Goal: Task Accomplishment & Management: Use online tool/utility

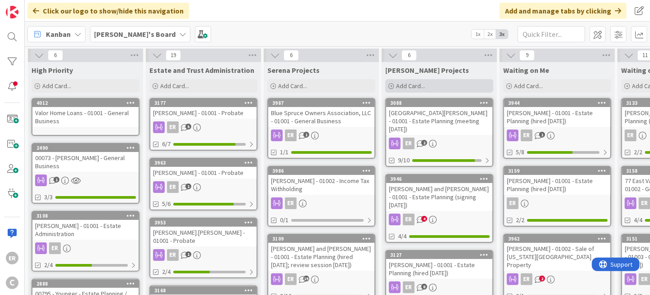
click at [403, 86] on span "Add Card..." at bounding box center [410, 86] width 29 height 8
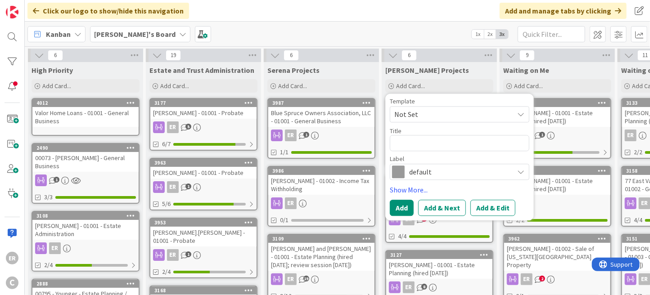
type textarea "x"
type textarea "G"
type textarea "x"
type textarea "Go"
type textarea "x"
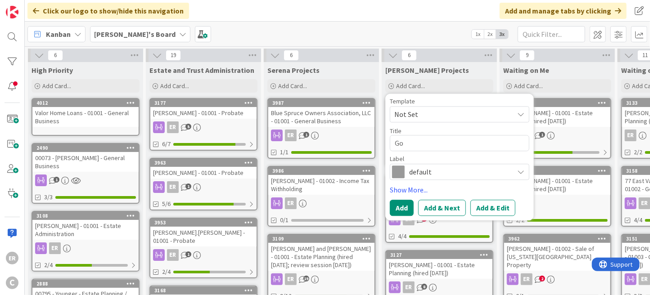
type textarea "[GEOGRAPHIC_DATA]"
type textarea "x"
type textarea "Goal"
type textarea "x"
type textarea "Goal"
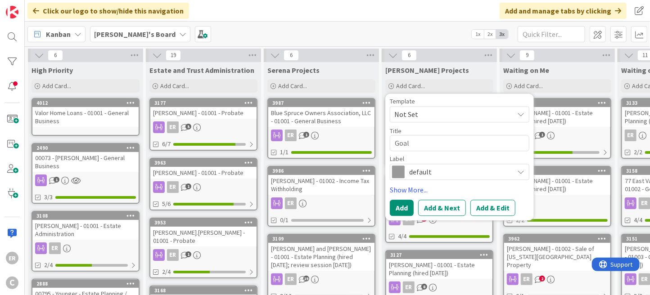
type textarea "x"
type textarea "Goal E"
type textarea "x"
type textarea "Goal El"
type textarea "x"
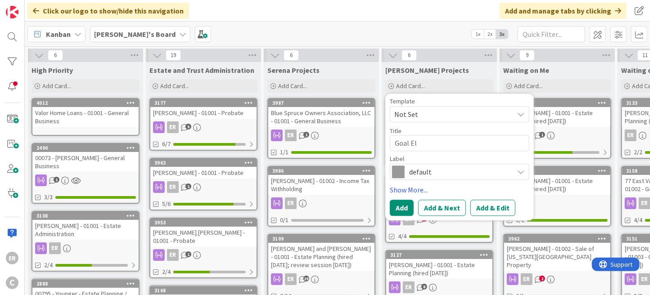
type textarea "Goal Ele"
type textarea "x"
type textarea "Goal Elec"
type textarea "x"
type textarea "Goal Elect"
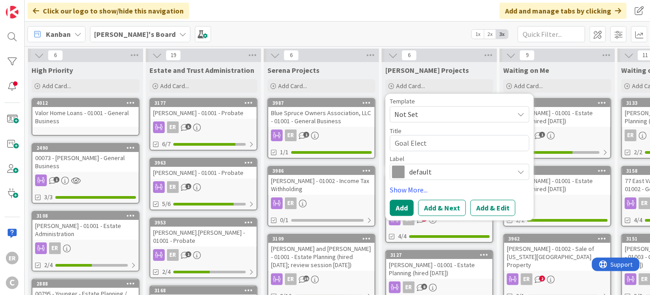
type textarea "x"
type textarea "Goal Electr"
type textarea "x"
type textarea "Goal Electri"
type textarea "x"
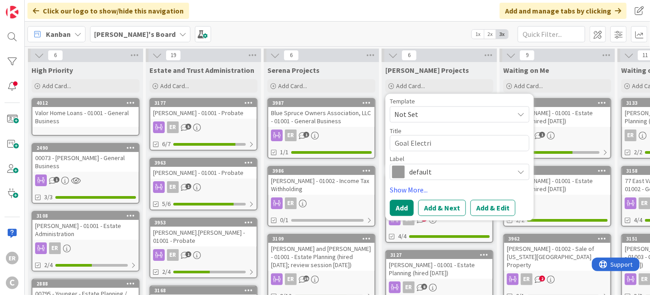
type textarea "Goal Electric"
type textarea "x"
type textarea "Goal Electric"
type textarea "x"
type textarea "Goal Electric L"
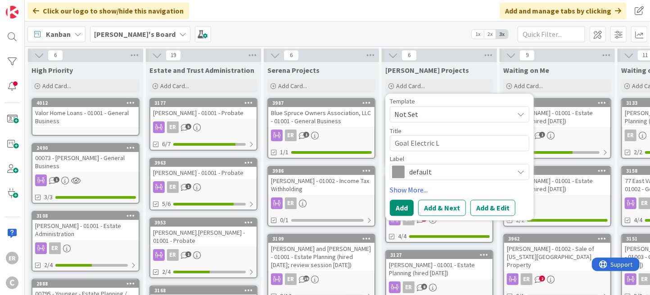
type textarea "x"
type textarea "Goal Electric LL"
type textarea "x"
type textarea "Goal Electric LLC"
type textarea "x"
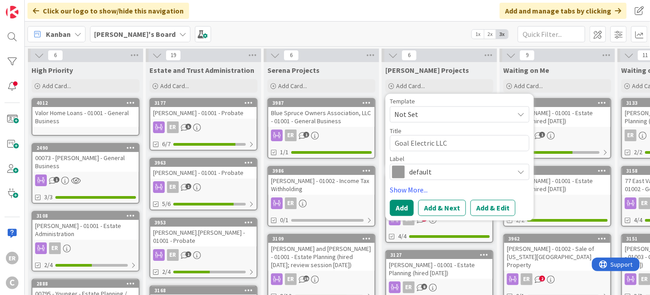
type textarea "Goal Electric LLC"
type textarea "x"
type textarea "Goal Electric LLC -"
type textarea "x"
type textarea "Goal Electric LLC -"
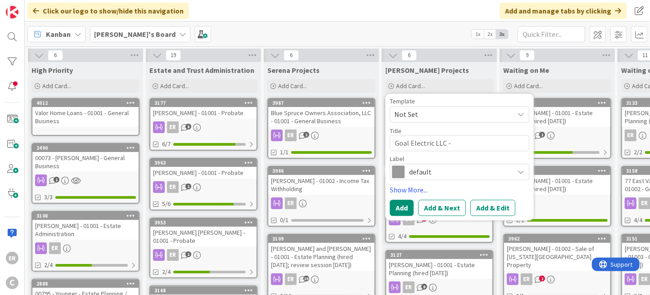
type textarea "x"
type textarea "Goal Electric LLC - 0"
type textarea "x"
type textarea "Goal Electric LLC - 01"
type textarea "x"
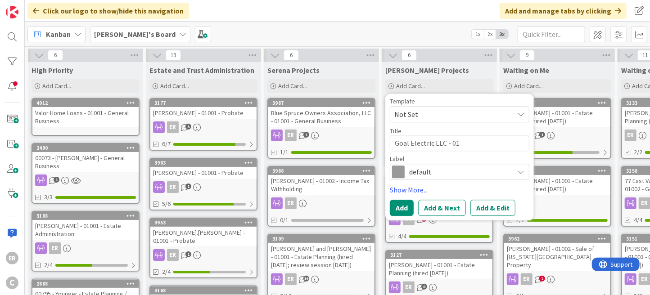
type textarea "Goal Electric LLC - 010"
type textarea "x"
type textarea "Goal Electric LLC - 0100"
type textarea "x"
type textarea "Goal Electric LLC - 01001"
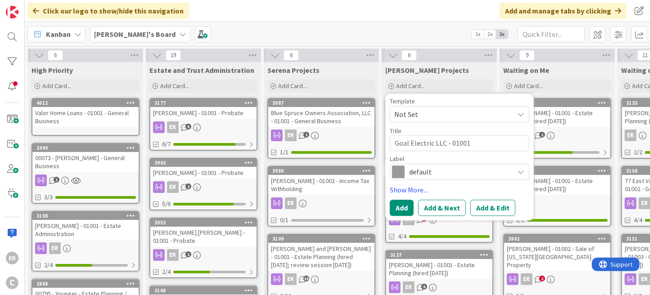
type textarea "x"
type textarea "Goal Electric LLC - 01001"
type textarea "x"
type textarea "Goal Electric LLC - 01001 -"
type textarea "x"
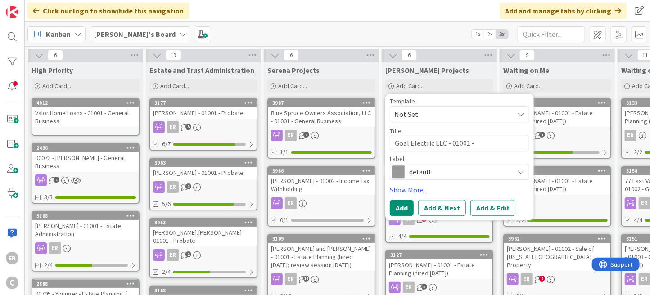
type textarea "Goal Electric LLC - 01001 - G"
type textarea "x"
type textarea "Goal Electric LLC - 01001 - GF"
type textarea "x"
type textarea "Goal Electric LLC - 01001 - G"
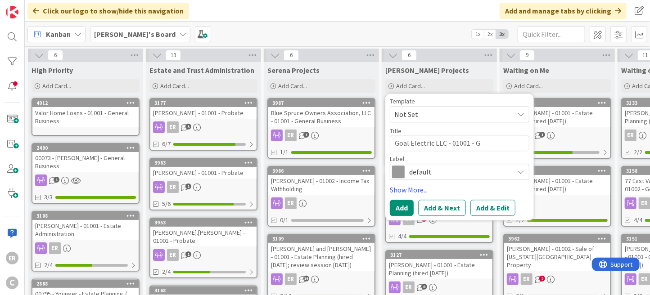
type textarea "x"
type textarea "Goal Electric LLC - 01001 - Ge"
type textarea "x"
type textarea "Goal Electric LLC - 01001 - Gen"
type textarea "x"
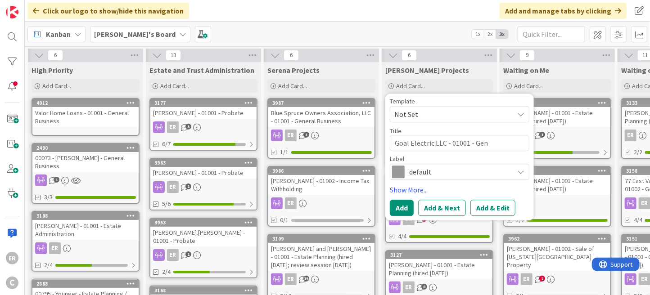
type textarea "Goal Electric LLC - 01001 - Gene"
type textarea "x"
type textarea "Goal Electric LLC - 01001 - Gener"
type textarea "x"
type textarea "Goal Electric LLC - 01001 - Genera"
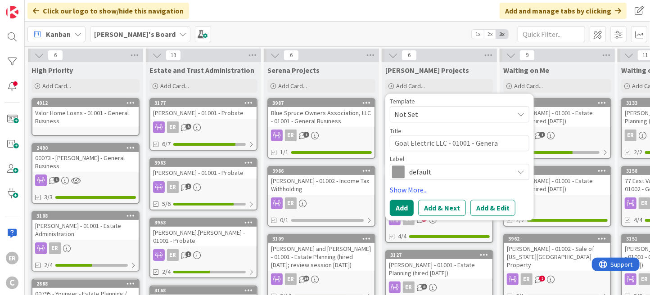
type textarea "x"
type textarea "Goal Electric LLC - 01001 - General"
type textarea "x"
type textarea "Goal Electric LLC - 01001 - General"
type textarea "x"
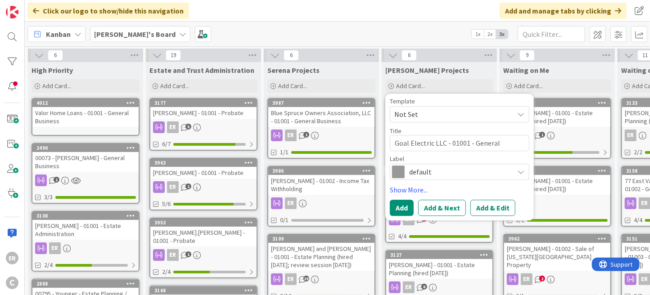
type textarea "Goal Electric LLC - 01001 - General B"
type textarea "x"
type textarea "Goal Electric LLC - 01001 - General Bu"
type textarea "x"
type textarea "Goal Electric LLC - 01001 - General Bus"
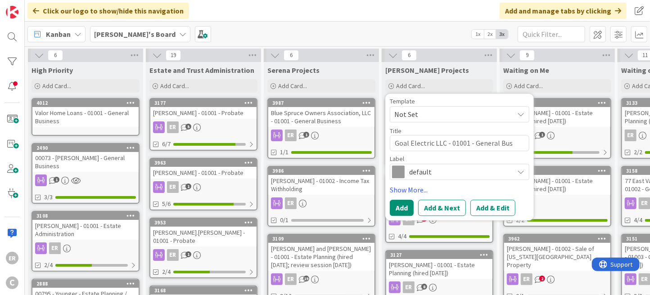
type textarea "x"
type textarea "Goal Electric LLC - 01001 - General Busi"
type textarea "x"
type textarea "Goal Electric LLC - 01001 - General Busin"
type textarea "x"
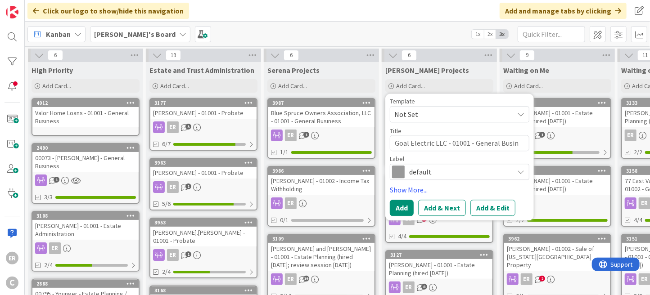
type textarea "Goal Electric LLC - 01001 - General Busine"
type textarea "x"
type textarea "Goal Electric LLC - 01001 - General Busines"
type textarea "x"
type textarea "Goal Electric LLC - 01001 - General Business"
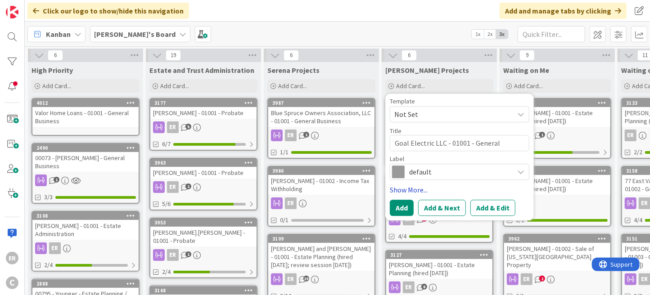
click at [408, 186] on link "Show More..." at bounding box center [459, 189] width 139 height 11
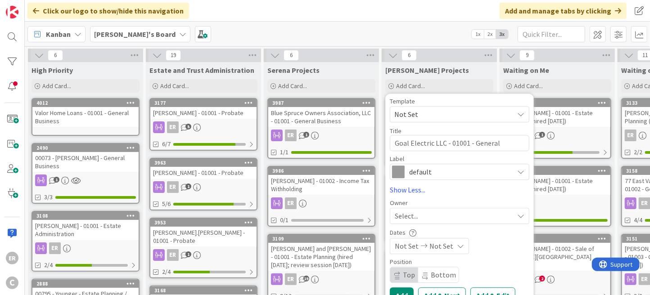
click at [421, 214] on div "Select..." at bounding box center [453, 216] width 119 height 11
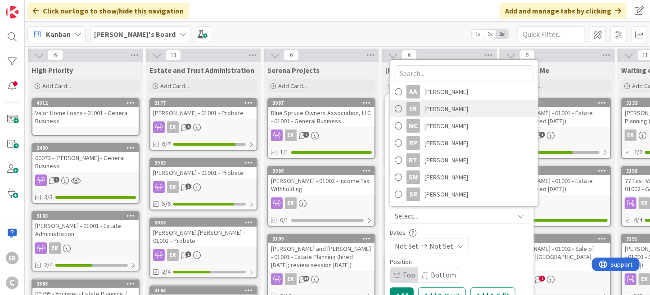
click at [437, 109] on span "[PERSON_NAME]" at bounding box center [446, 108] width 44 height 13
type textarea "x"
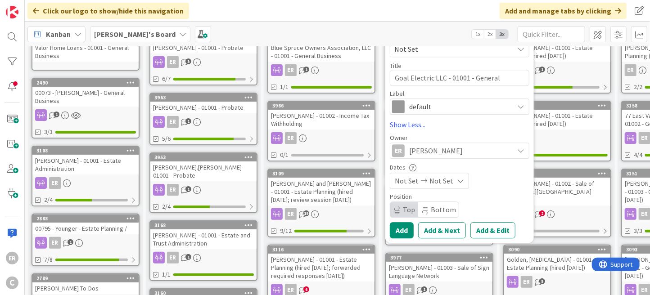
scroll to position [90, 0]
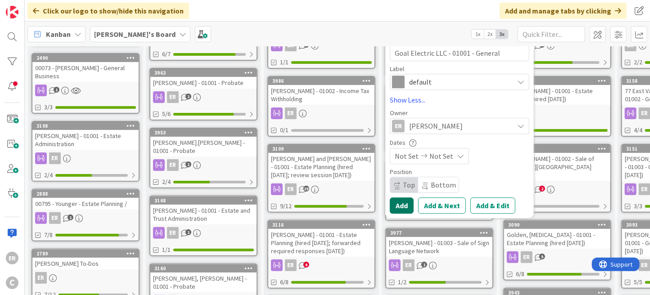
click at [405, 203] on button "Add" at bounding box center [402, 205] width 24 height 16
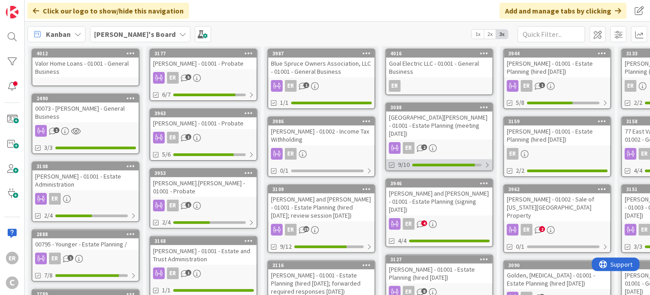
scroll to position [0, 0]
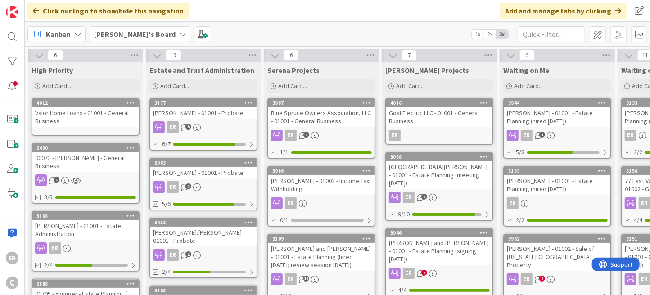
click at [428, 121] on div "Goal Electric LLC - 01001 - General Business" at bounding box center [439, 117] width 106 height 20
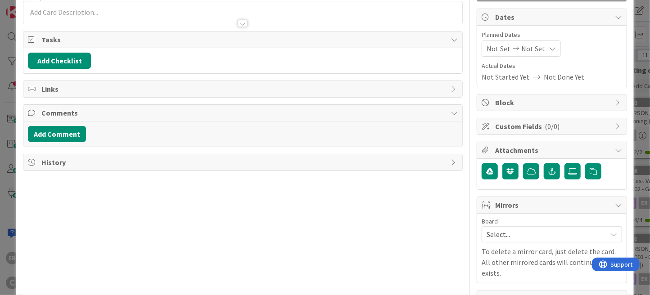
scroll to position [90, 0]
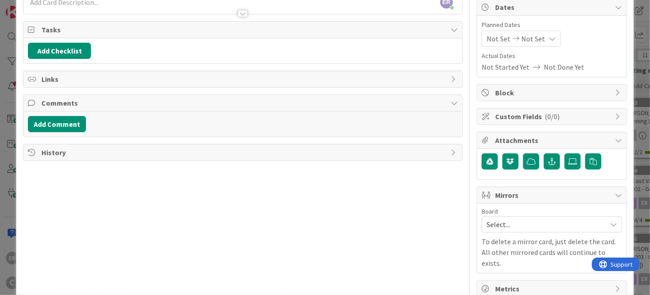
click at [514, 224] on span "Select..." at bounding box center [543, 224] width 115 height 13
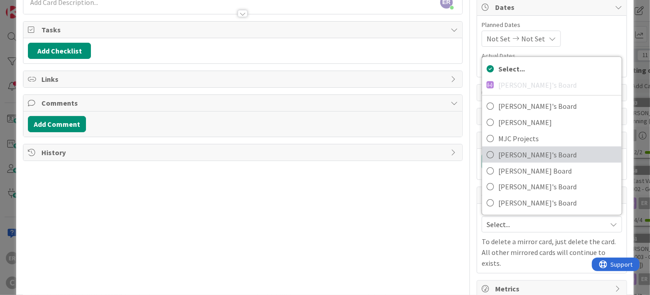
scroll to position [99, 0]
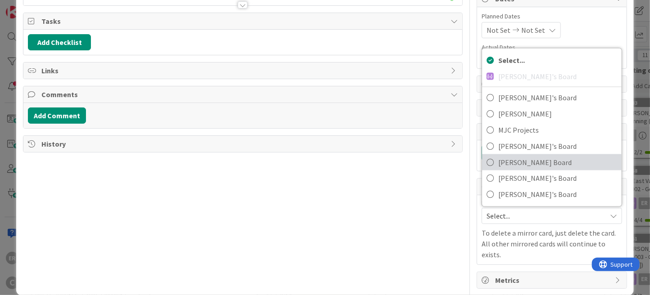
click at [515, 157] on span "[PERSON_NAME] Board" at bounding box center [557, 162] width 119 height 13
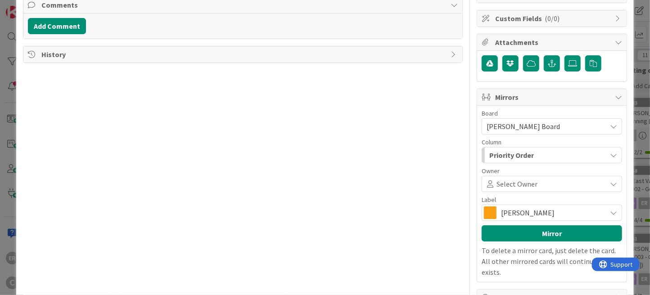
scroll to position [188, 0]
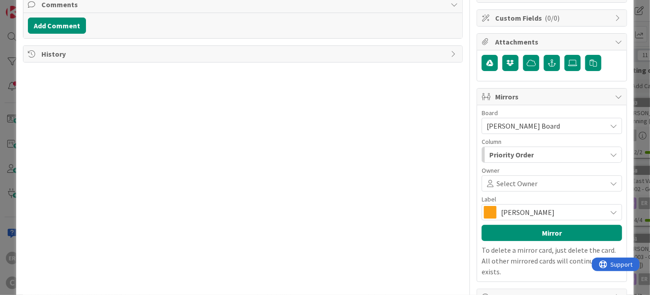
click at [511, 178] on span "Select Owner" at bounding box center [516, 183] width 41 height 11
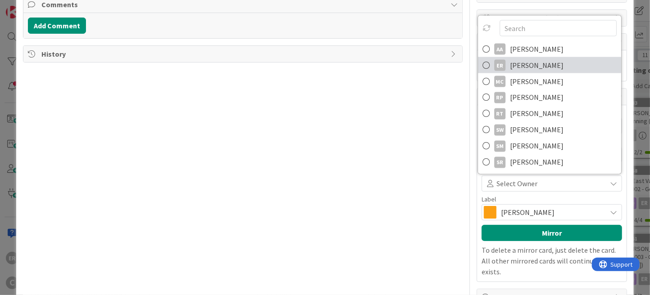
click at [512, 67] on span "[PERSON_NAME]" at bounding box center [537, 64] width 54 height 13
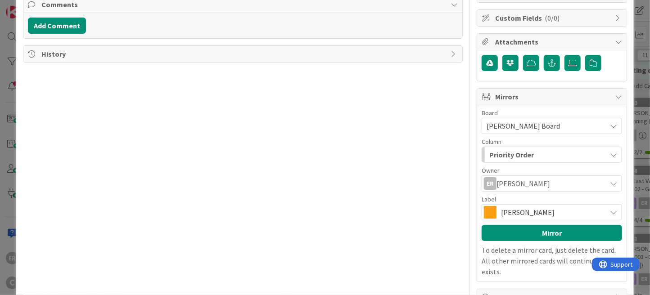
click at [518, 209] on span "[PERSON_NAME]" at bounding box center [551, 212] width 101 height 13
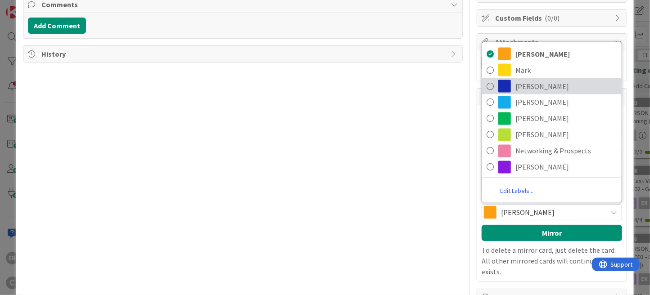
click at [519, 87] on span "[PERSON_NAME]" at bounding box center [566, 86] width 102 height 13
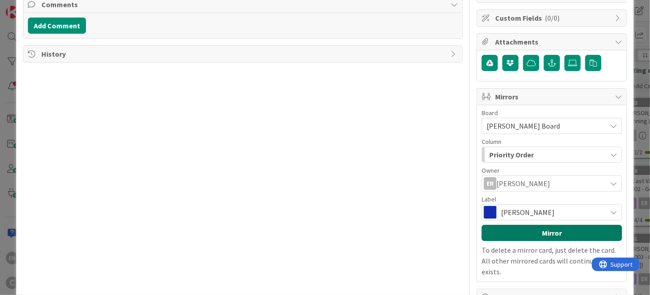
click at [549, 229] on button "Mirror" at bounding box center [551, 233] width 140 height 16
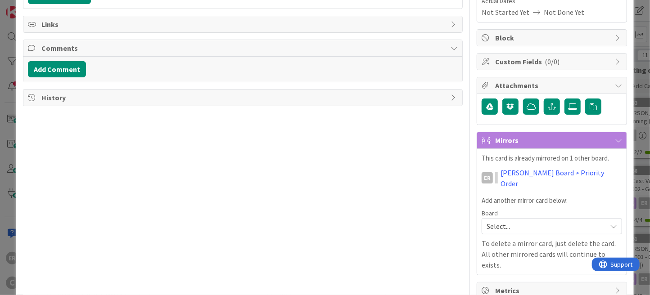
scroll to position [10, 0]
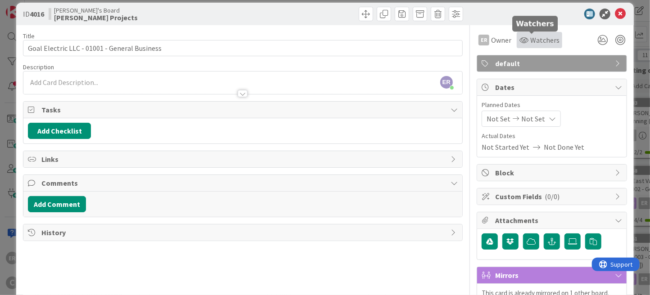
click at [530, 42] on span "Watchers" at bounding box center [544, 40] width 29 height 11
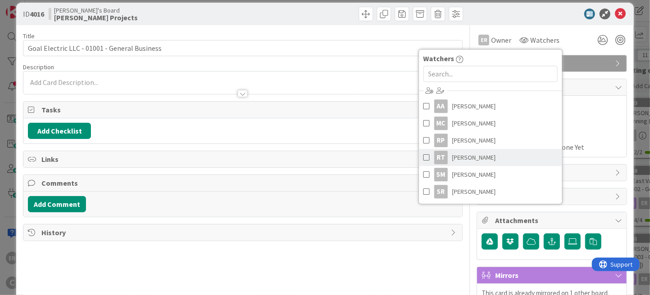
click at [473, 158] on span "[PERSON_NAME]" at bounding box center [474, 157] width 44 height 13
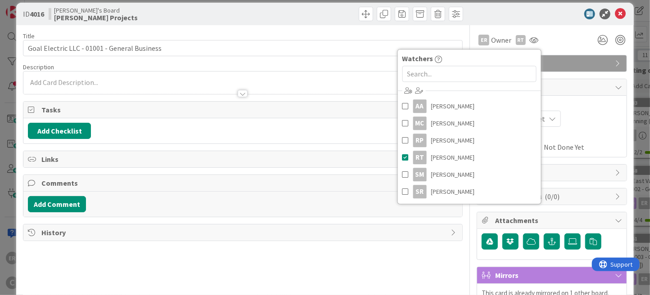
click at [125, 79] on div "ER [PERSON_NAME] just joined" at bounding box center [242, 83] width 439 height 22
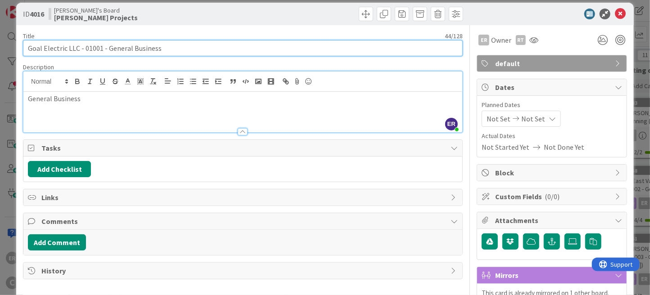
click at [165, 46] on input "Goal Electric LLC - 01001 - General Business" at bounding box center [242, 48] width 439 height 16
type input "Goal Electric LLC - 01001 - General Business (hired [DATE])"
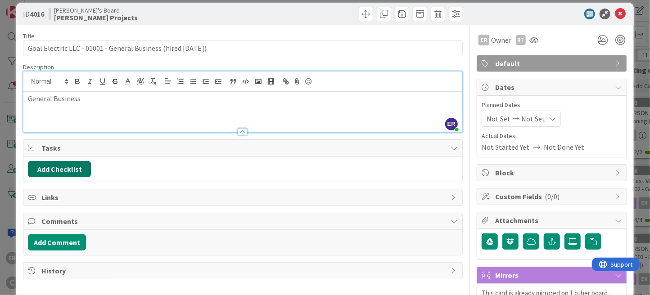
click at [54, 167] on button "Add Checklist" at bounding box center [59, 169] width 63 height 16
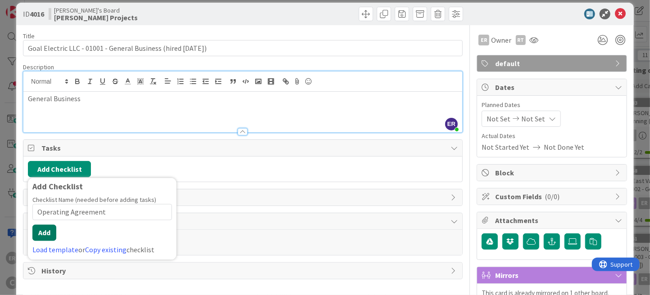
type input "Operating Agreement"
click at [45, 233] on button "Add" at bounding box center [44, 233] width 24 height 16
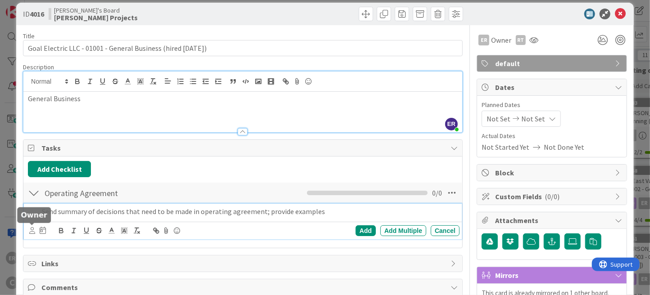
click at [28, 231] on div "Add Add Multiple Cancel" at bounding box center [243, 231] width 438 height 18
click at [30, 230] on icon at bounding box center [32, 230] width 6 height 7
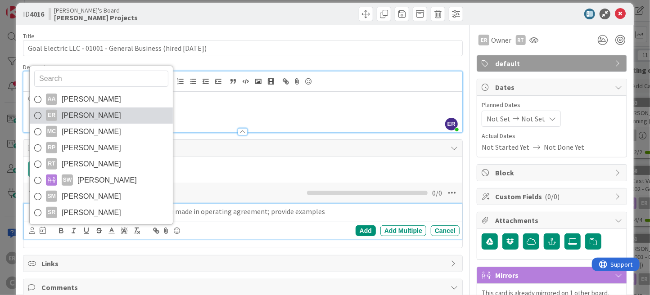
click at [84, 117] on span "[PERSON_NAME]" at bounding box center [91, 115] width 59 height 13
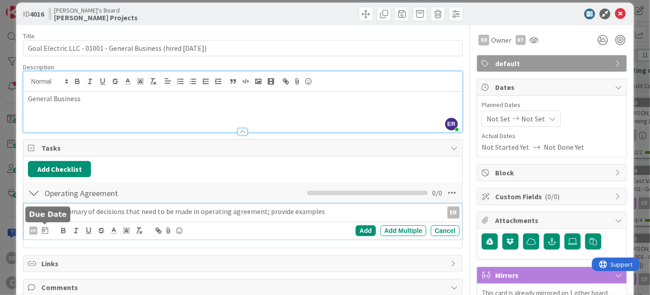
click at [44, 229] on icon at bounding box center [45, 230] width 6 height 7
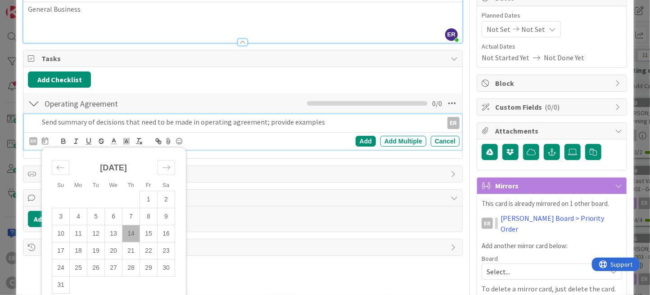
scroll to position [100, 0]
click at [98, 247] on td "19" at bounding box center [96, 250] width 18 height 17
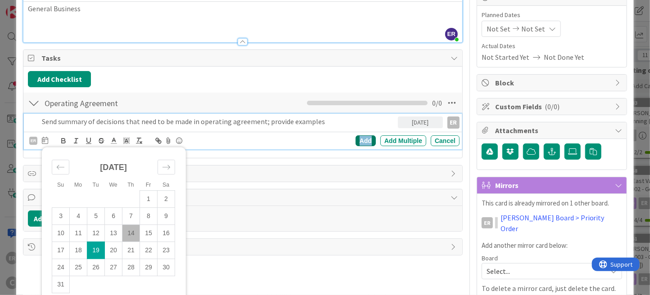
click at [362, 139] on div "Add" at bounding box center [365, 140] width 20 height 11
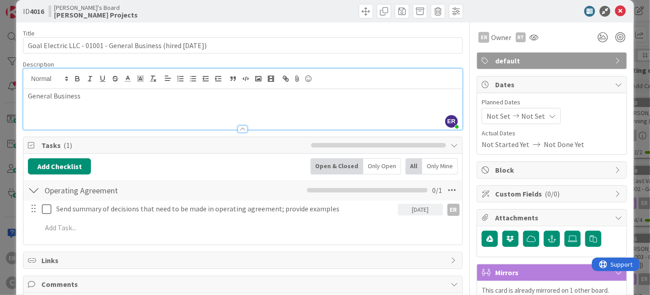
scroll to position [0, 0]
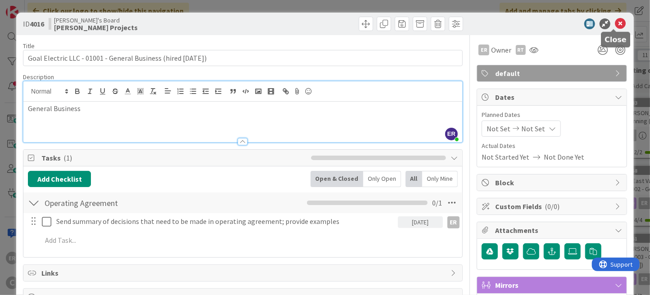
click at [614, 23] on icon at bounding box center [619, 23] width 11 height 11
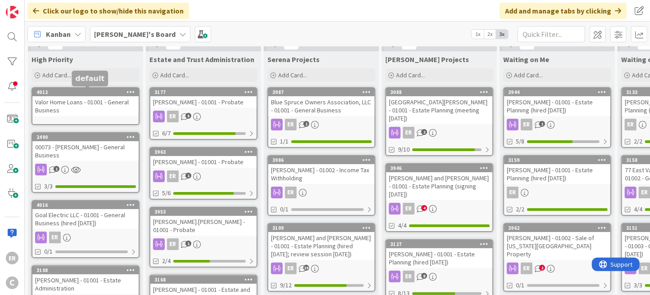
scroll to position [10, 0]
